Goal: Information Seeking & Learning: Learn about a topic

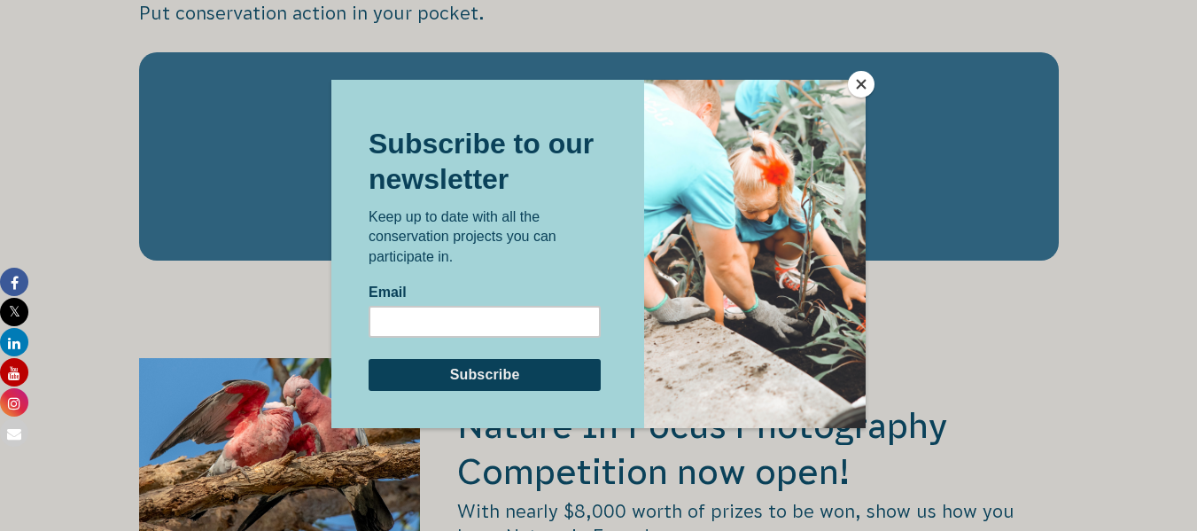
scroll to position [2840, 0]
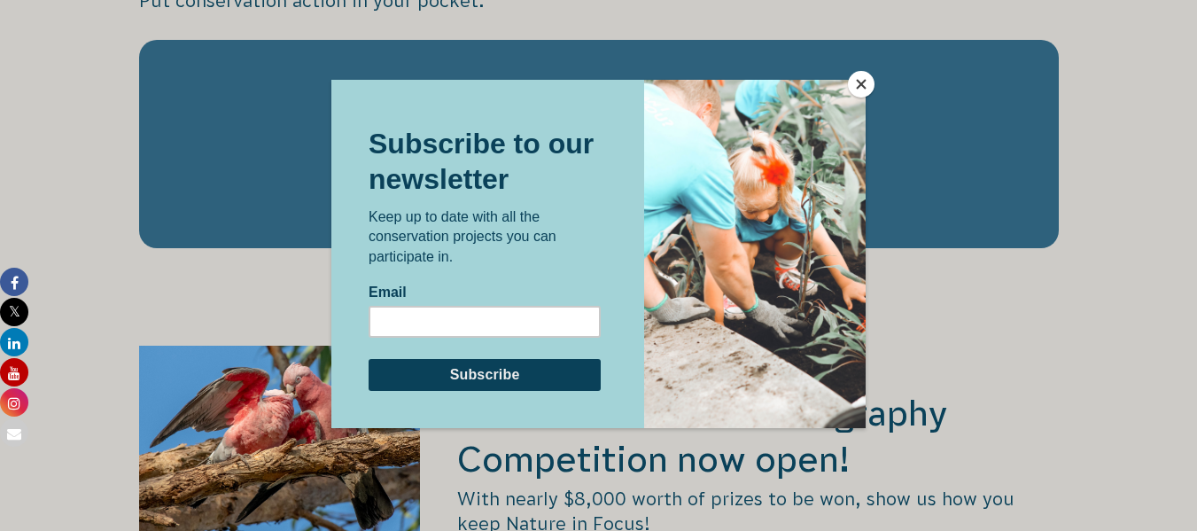
click at [859, 82] on button "Close" at bounding box center [861, 84] width 27 height 27
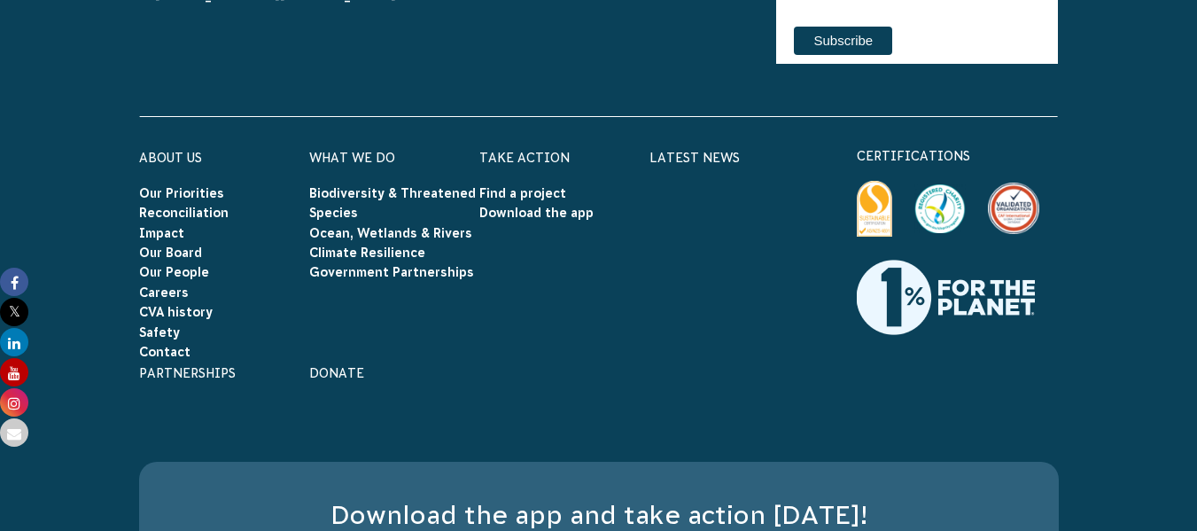
scroll to position [5347, 0]
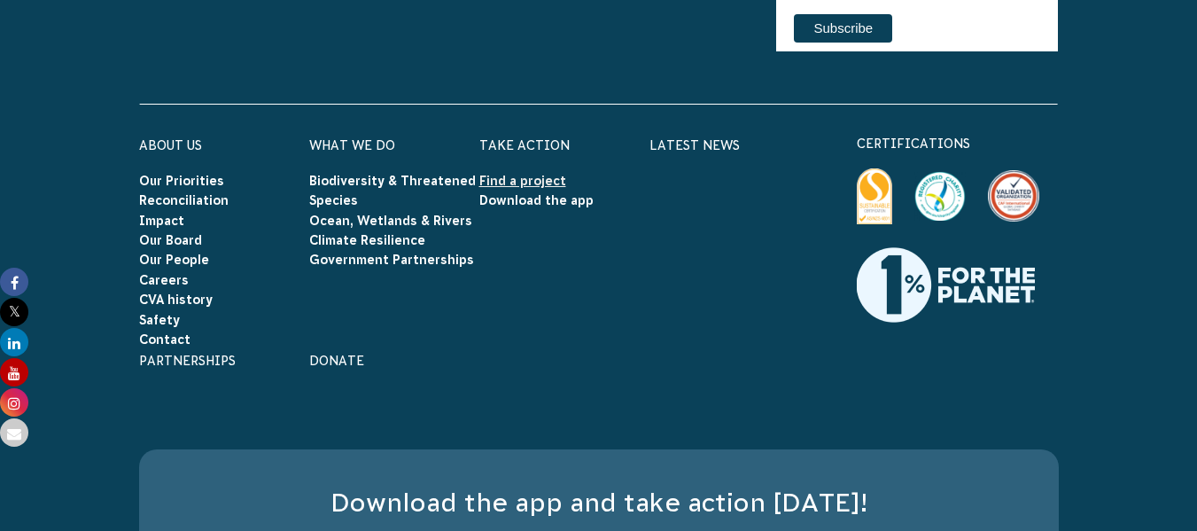
click at [516, 174] on link "Find a project" at bounding box center [522, 181] width 87 height 14
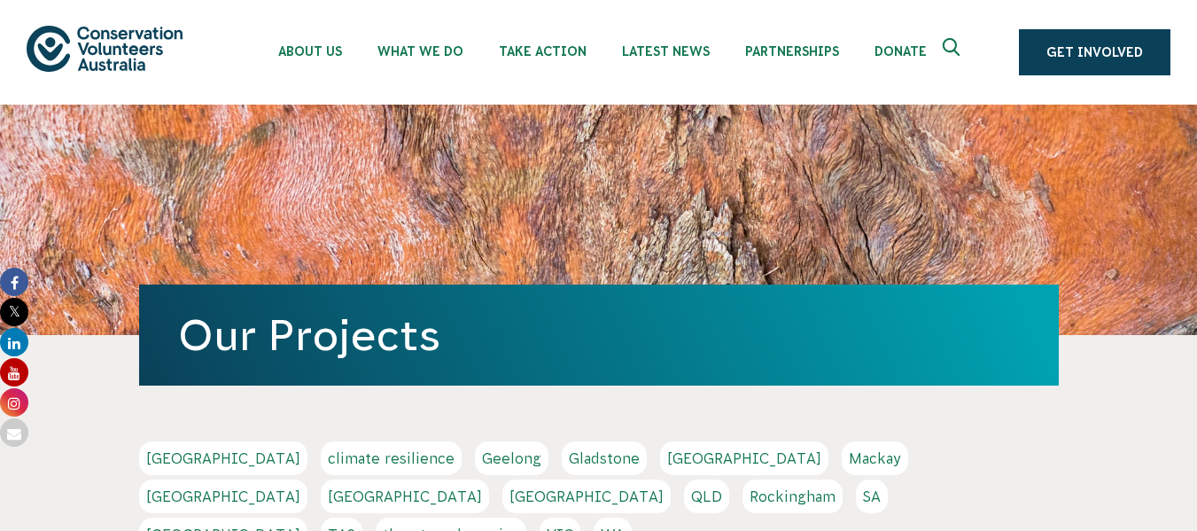
click at [489, 479] on link "[GEOGRAPHIC_DATA]" at bounding box center [405, 496] width 168 height 34
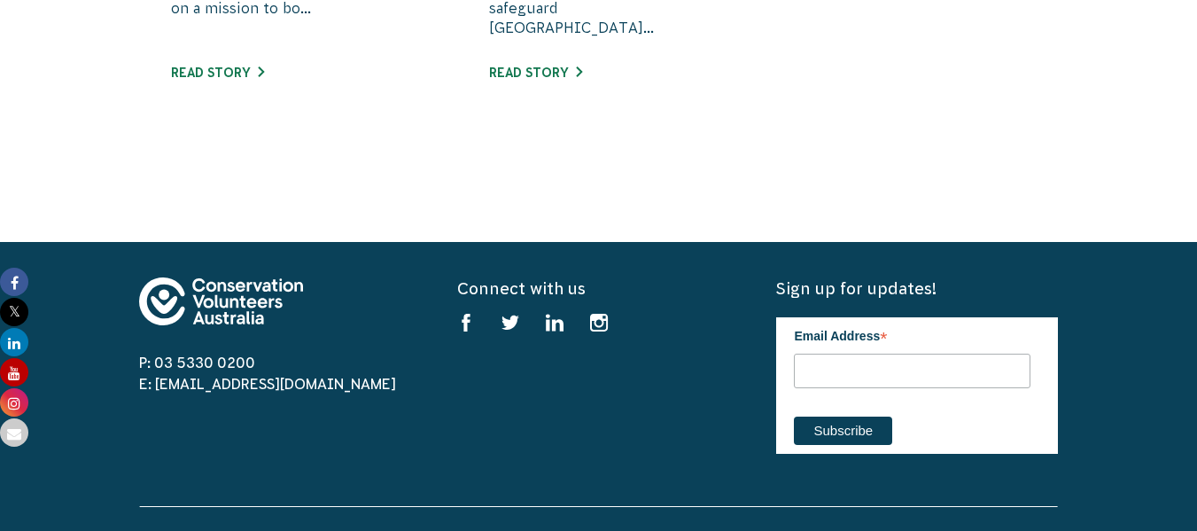
scroll to position [1122, 0]
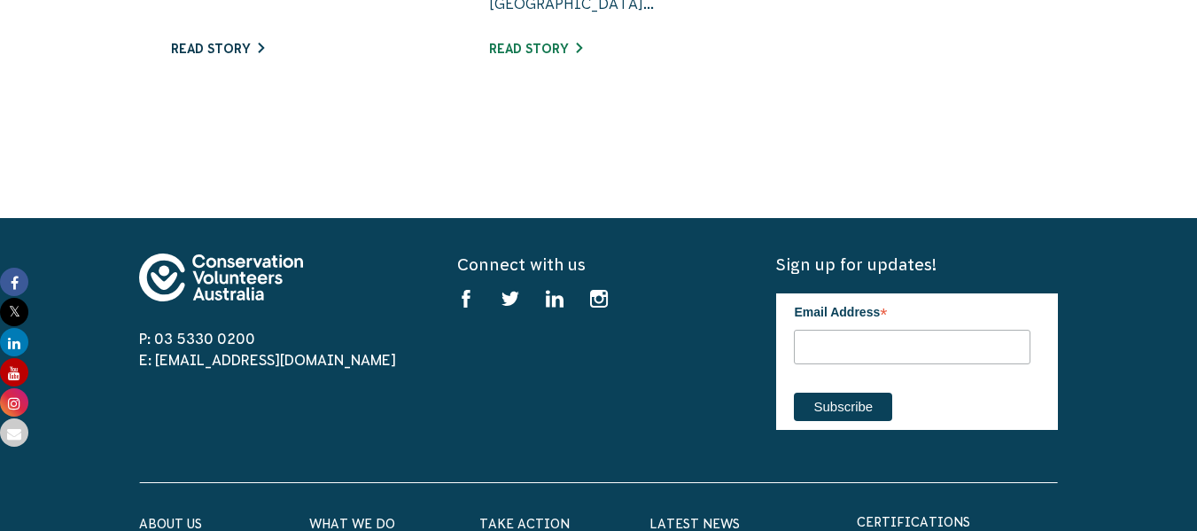
click at [221, 50] on link "Read story" at bounding box center [217, 49] width 93 height 14
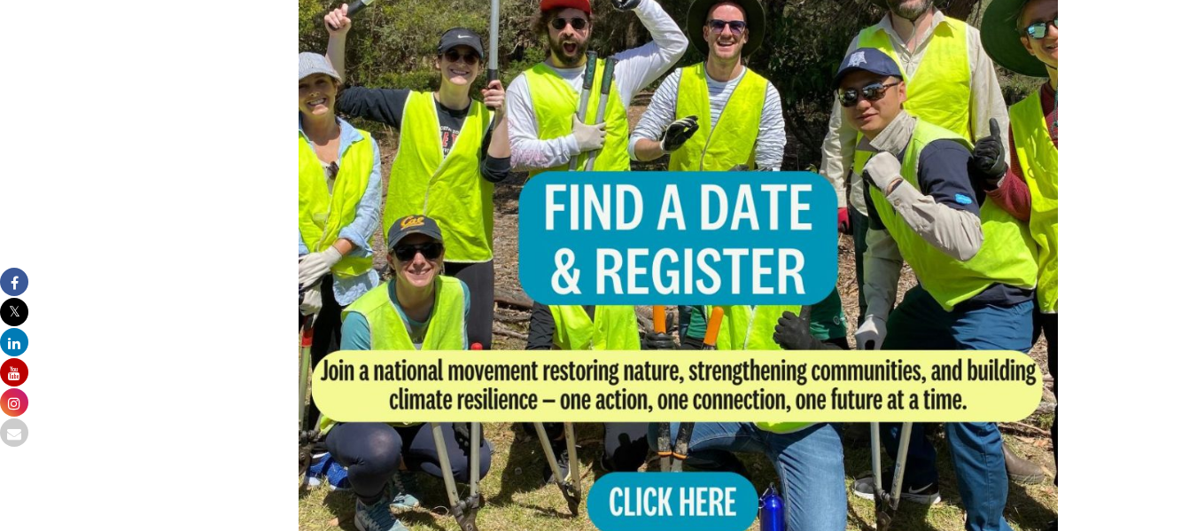
scroll to position [1276, 0]
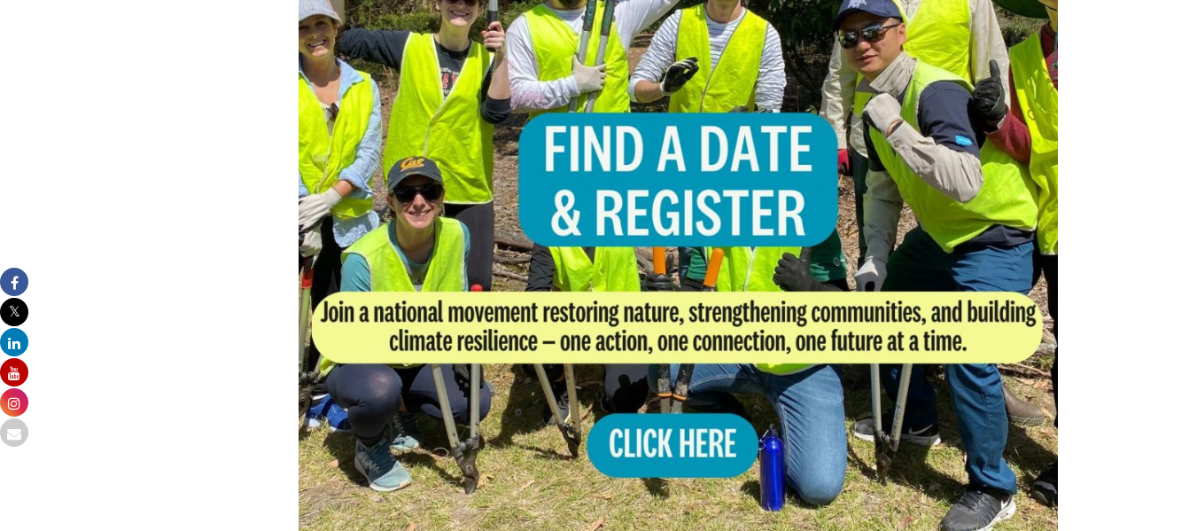
click at [697, 405] on img at bounding box center [679, 205] width 760 height 760
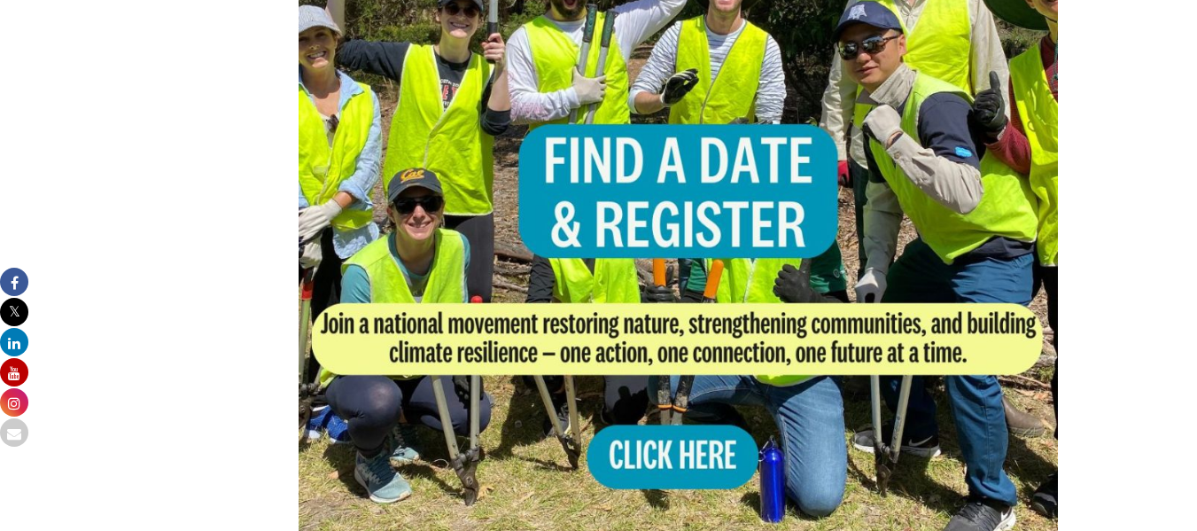
scroll to position [1229, 0]
